Goal: Navigation & Orientation: Understand site structure

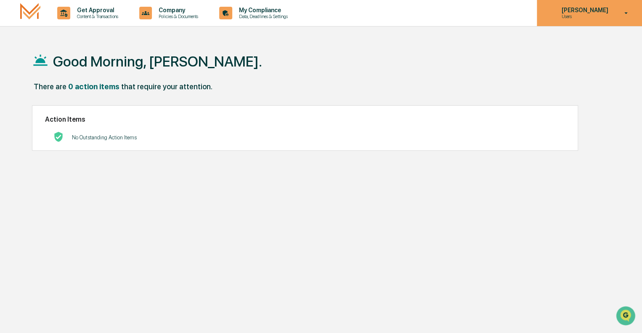
click at [577, 10] on p "[PERSON_NAME]" at bounding box center [583, 10] width 58 height 7
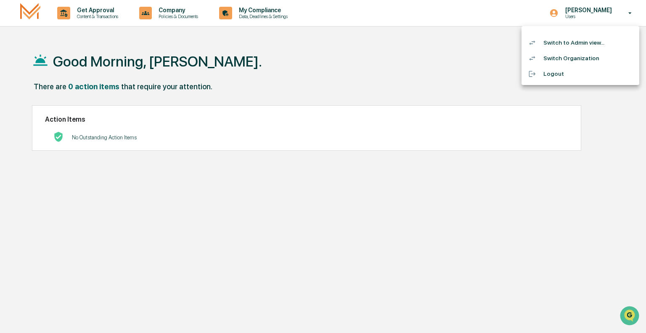
click at [573, 45] on li "Switch to Admin view..." at bounding box center [580, 43] width 118 height 16
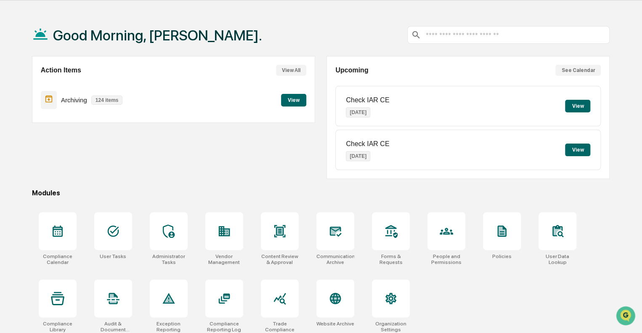
scroll to position [40, 0]
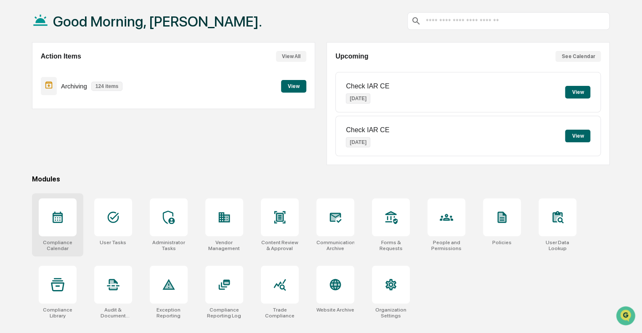
click at [57, 222] on icon at bounding box center [57, 216] width 13 height 13
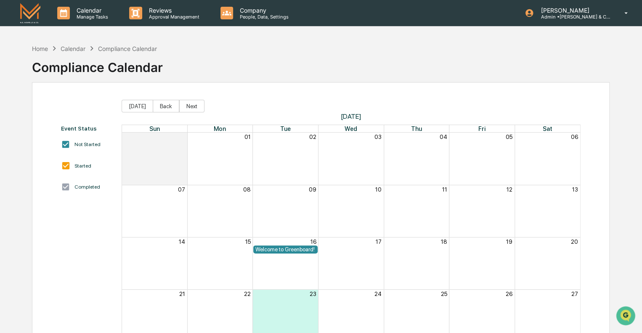
click at [72, 47] on div "Calendar" at bounding box center [73, 48] width 25 height 7
click at [40, 49] on div "Home" at bounding box center [40, 48] width 16 height 7
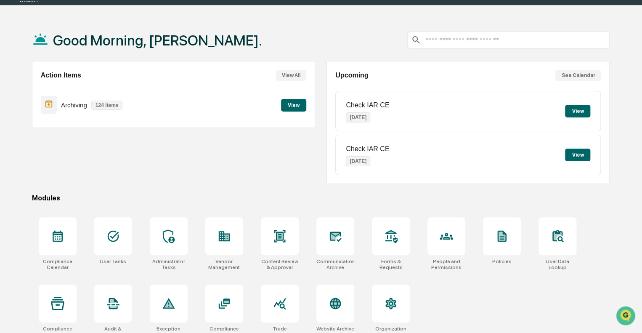
scroll to position [40, 0]
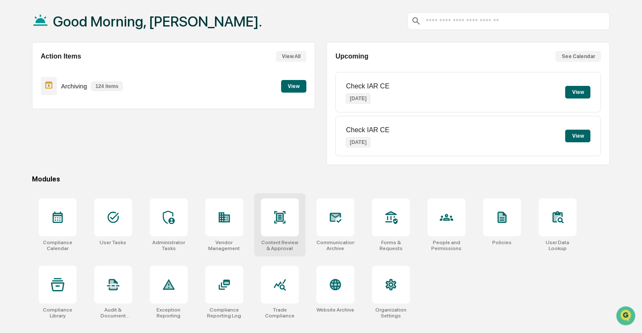
click at [277, 220] on icon at bounding box center [279, 217] width 11 height 12
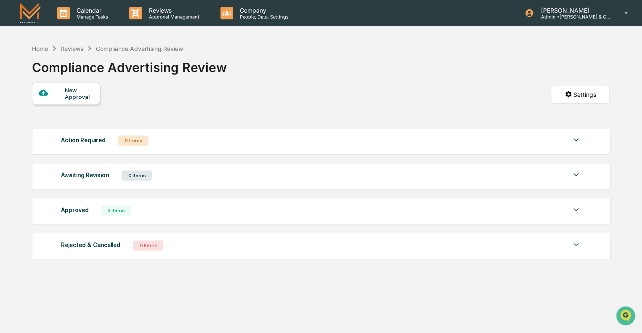
drag, startPoint x: 125, startPoint y: 211, endPoint x: 139, endPoint y: 211, distance: 13.5
click at [125, 211] on div "3 Items" at bounding box center [116, 210] width 30 height 10
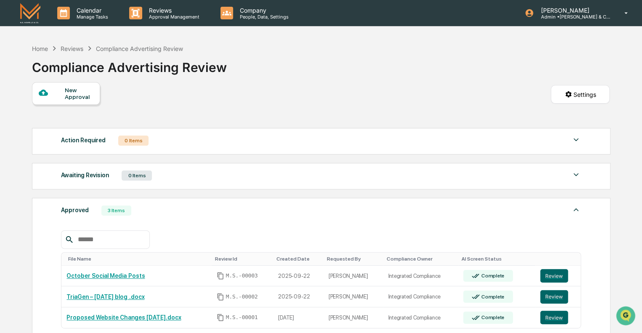
click at [72, 45] on div "Reviews" at bounding box center [72, 48] width 23 height 7
click at [37, 48] on div "Home" at bounding box center [40, 48] width 16 height 7
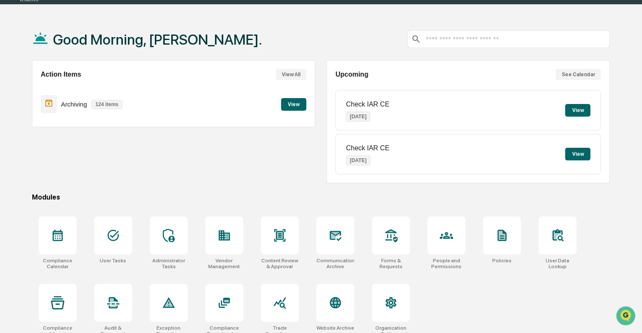
scroll to position [40, 0]
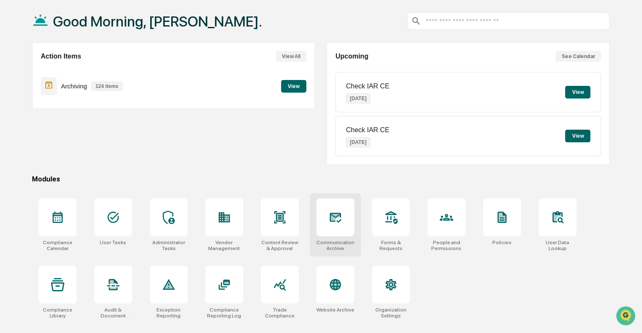
click at [335, 224] on div at bounding box center [335, 217] width 38 height 38
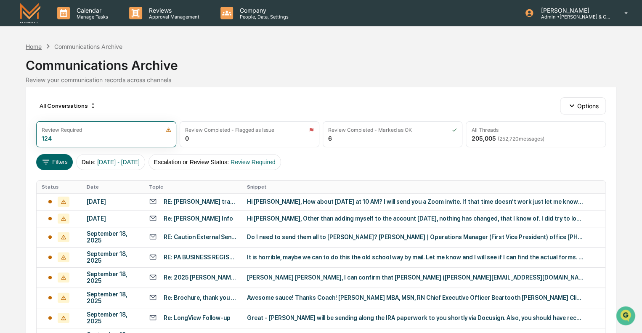
click at [36, 45] on div "Home" at bounding box center [34, 46] width 16 height 7
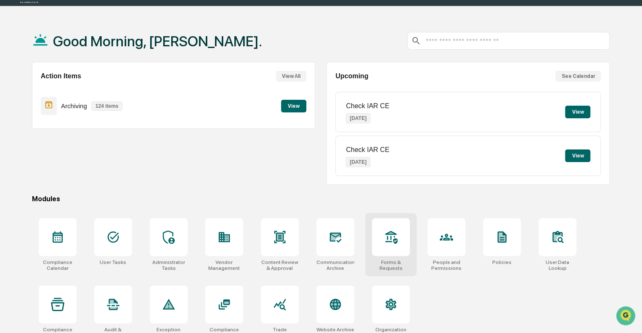
scroll to position [40, 0]
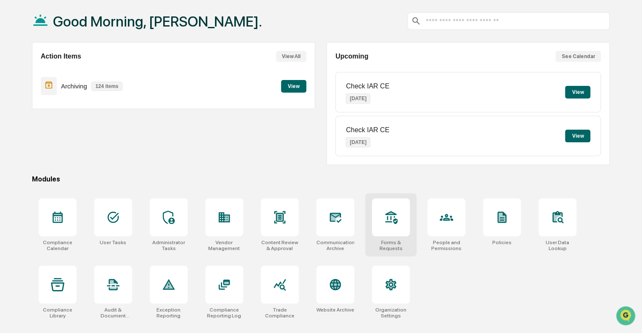
click at [387, 218] on icon at bounding box center [391, 217] width 12 height 13
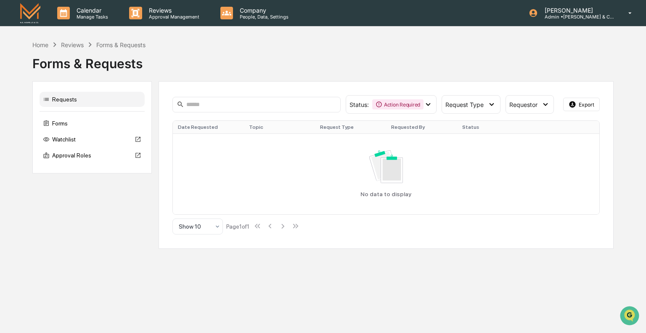
click at [74, 42] on div "Reviews" at bounding box center [72, 44] width 23 height 7
click at [33, 43] on div "Home" at bounding box center [40, 44] width 16 height 7
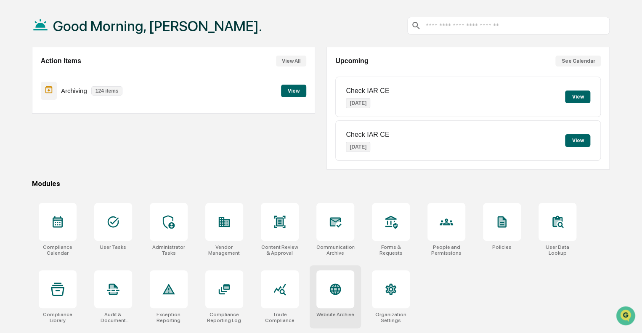
scroll to position [40, 0]
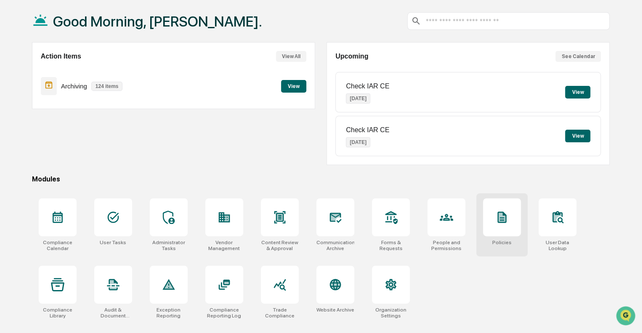
click at [504, 216] on icon at bounding box center [501, 216] width 7 height 9
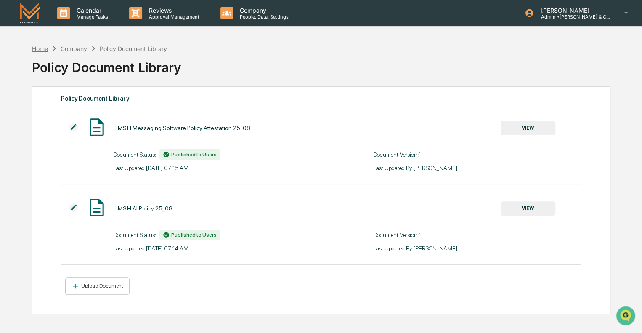
click at [44, 48] on div "Home" at bounding box center [40, 48] width 16 height 7
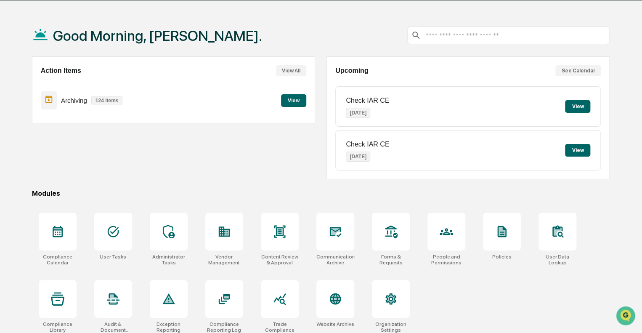
scroll to position [40, 0]
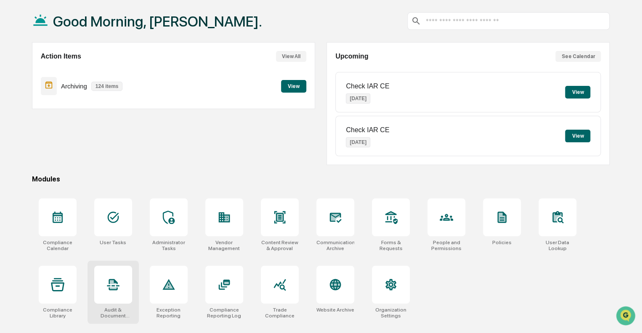
click at [115, 285] on icon at bounding box center [112, 283] width 13 height 13
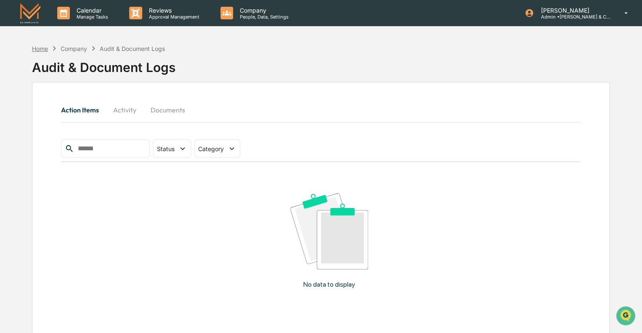
click at [43, 47] on div "Home" at bounding box center [40, 48] width 16 height 7
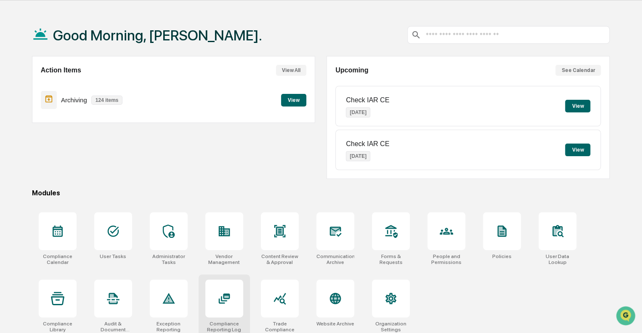
scroll to position [40, 0]
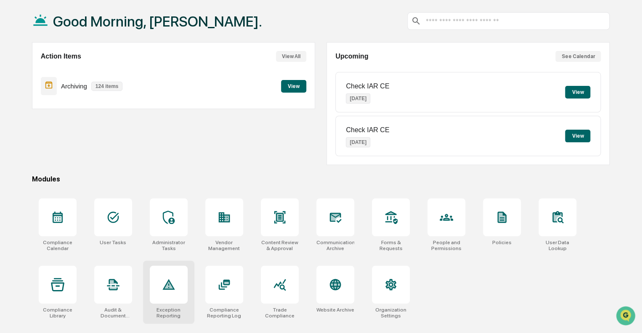
click at [172, 286] on icon at bounding box center [168, 284] width 12 height 11
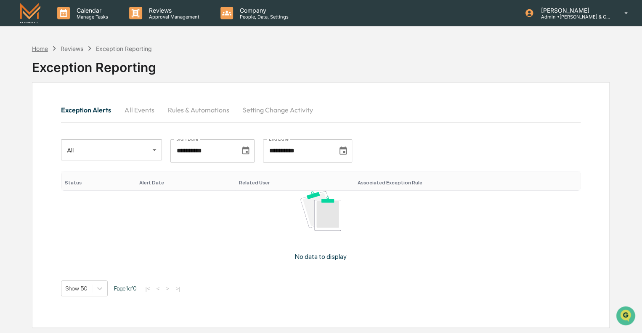
click at [40, 47] on div "Home" at bounding box center [40, 48] width 16 height 7
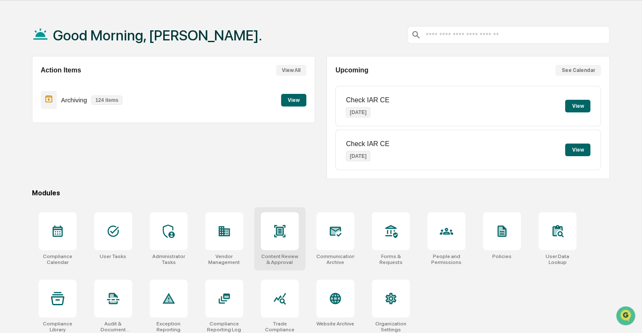
scroll to position [40, 0]
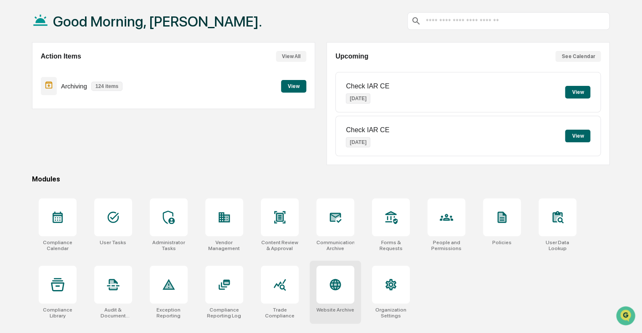
click at [340, 288] on icon at bounding box center [334, 283] width 13 height 13
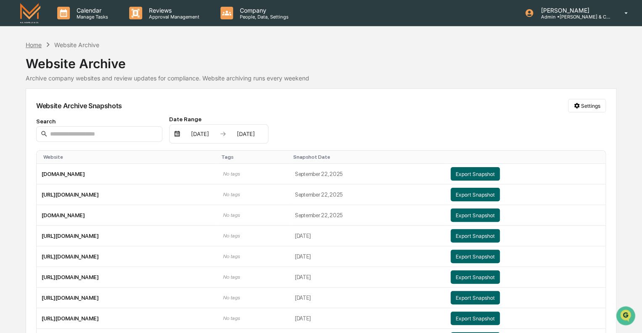
click at [39, 45] on div "Home" at bounding box center [34, 44] width 16 height 7
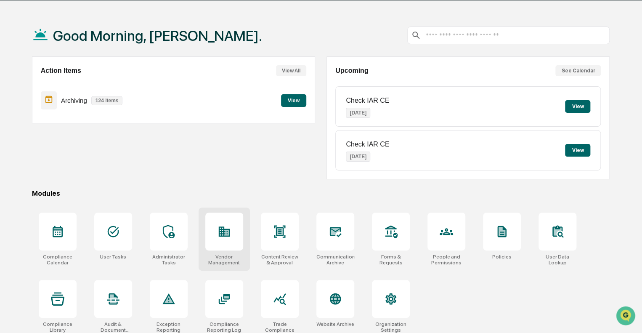
scroll to position [40, 0]
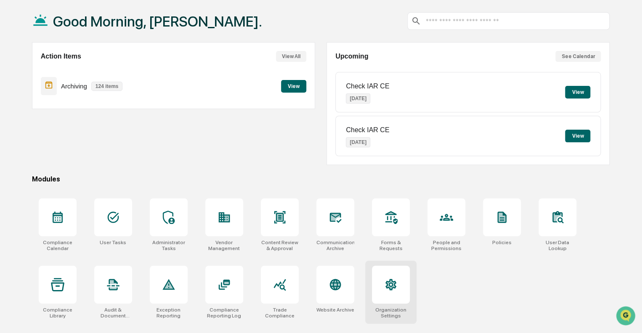
click at [398, 288] on div at bounding box center [391, 284] width 38 height 38
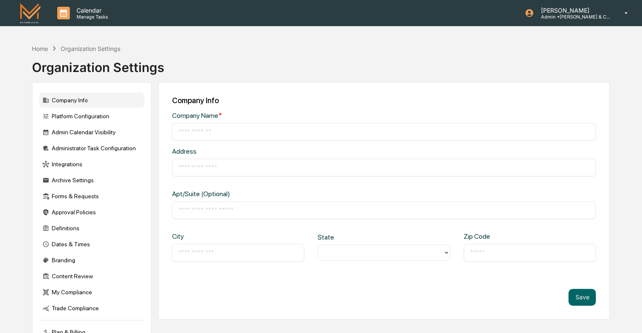
type input "**********"
type input "*****"
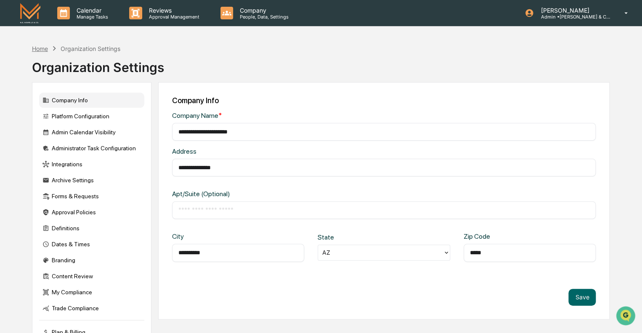
click at [40, 47] on div "Home" at bounding box center [40, 48] width 16 height 7
